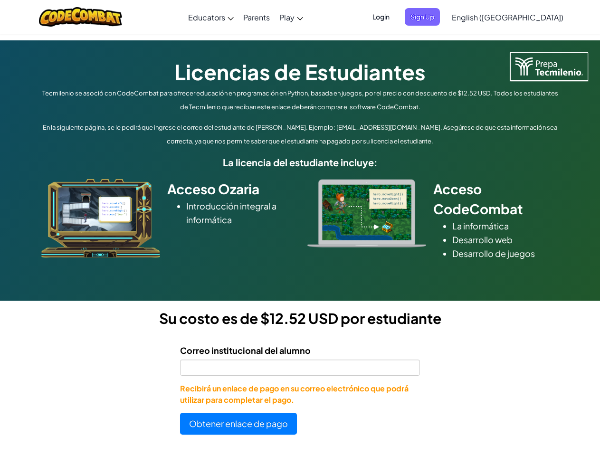
click at [300, 228] on div at bounding box center [366, 213] width 133 height 68
click at [396, 17] on span "Login" at bounding box center [381, 17] width 29 height 18
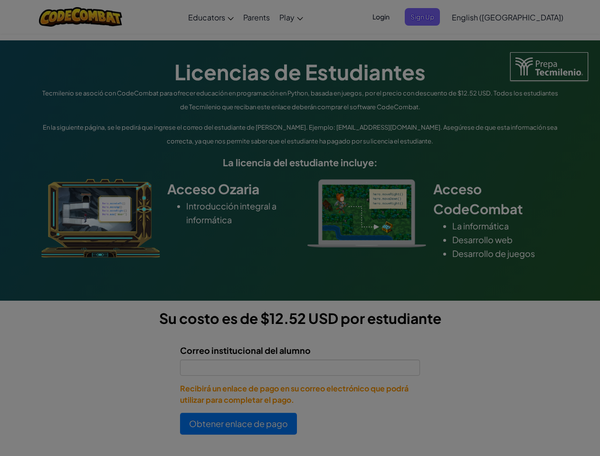
click at [0, 0] on input "Email or Username :" at bounding box center [0, 0] width 0 height 0
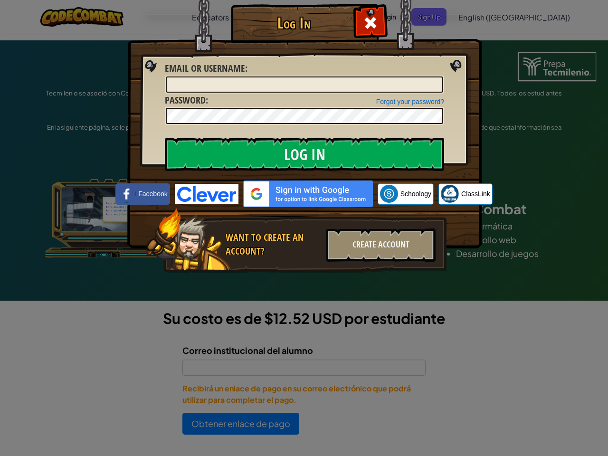
click at [481, 17] on div "Log In Unknown Error Email or Username : Forgot your password? Password : Log I…" at bounding box center [304, 228] width 608 height 456
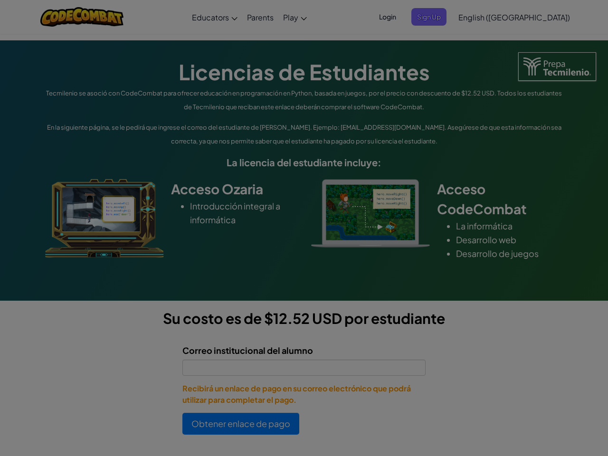
click at [481, 17] on div "Log In Unknown Error Email or Username : Forgot your password? Password : Log I…" at bounding box center [304, 228] width 608 height 456
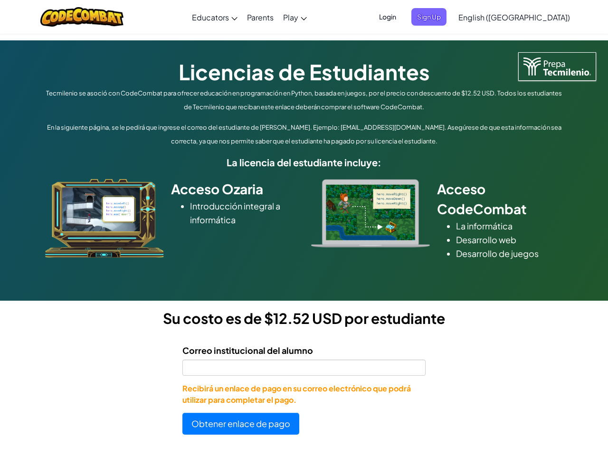
click at [531, 17] on span "English ([GEOGRAPHIC_DATA])" at bounding box center [515, 17] width 112 height 10
click at [239, 424] on button "Obtener enlace de pago" at bounding box center [241, 424] width 117 height 22
